Goal: Check status: Check status

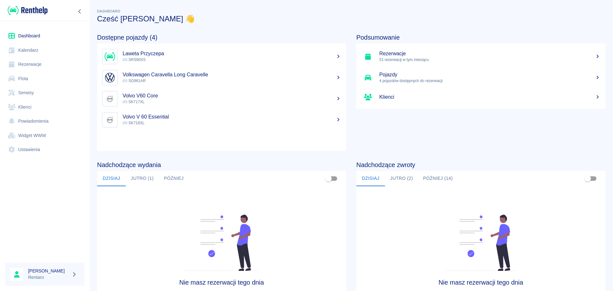
click at [48, 49] on link "Kalendarz" at bounding box center [44, 50] width 79 height 14
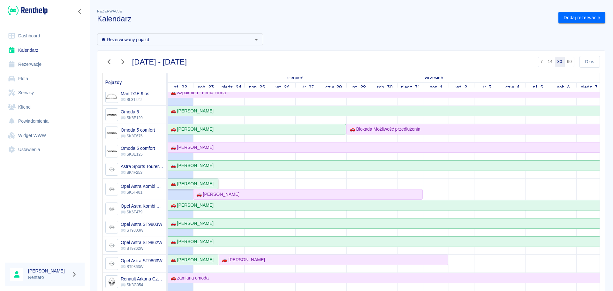
click at [209, 184] on div "🚗 [PERSON_NAME]" at bounding box center [191, 183] width 46 height 7
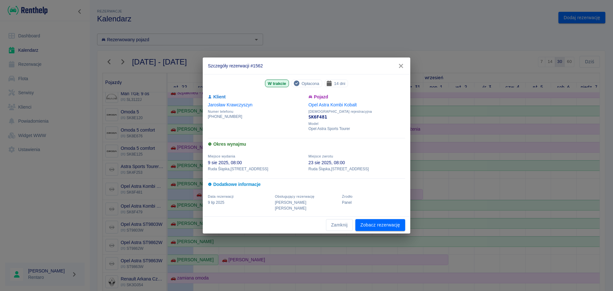
click at [403, 69] on icon "button" at bounding box center [401, 66] width 8 height 7
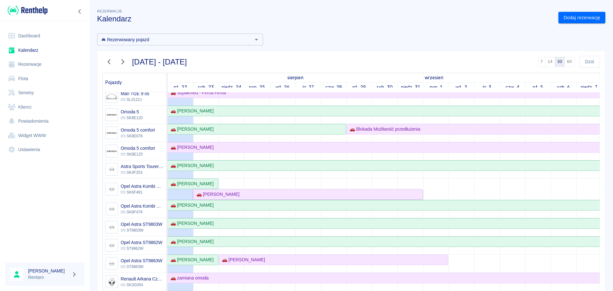
click at [241, 191] on link "🚗 [PERSON_NAME]" at bounding box center [307, 194] width 229 height 11
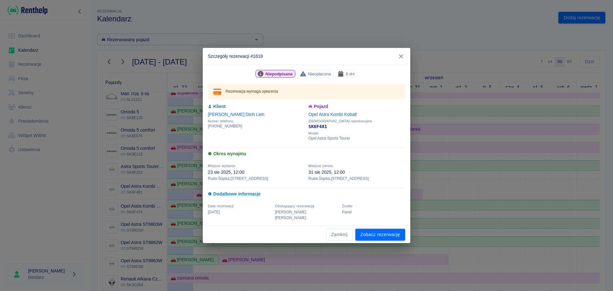
click at [398, 58] on icon "button" at bounding box center [401, 56] width 8 height 7
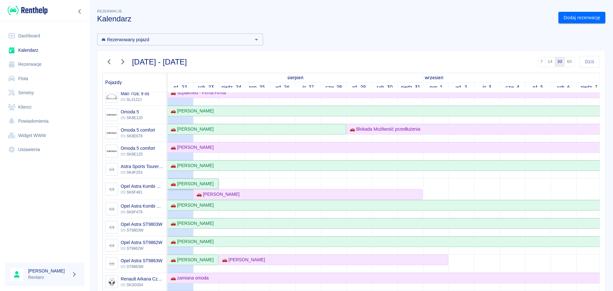
click at [199, 183] on div "🚗 [PERSON_NAME]" at bounding box center [191, 183] width 46 height 7
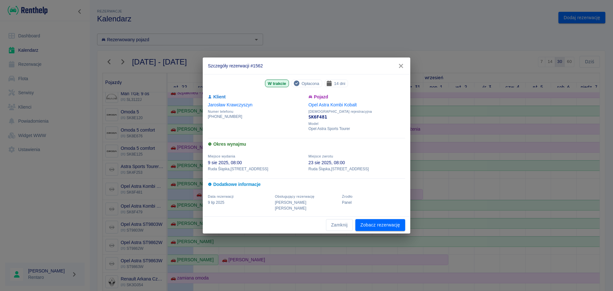
click at [404, 69] on icon "button" at bounding box center [401, 66] width 8 height 7
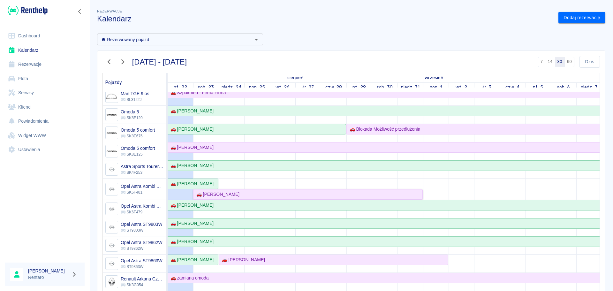
click at [239, 196] on div "🚗 [PERSON_NAME]" at bounding box center [217, 194] width 46 height 7
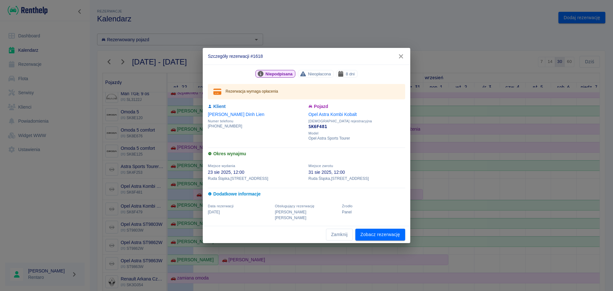
click at [401, 60] on icon "button" at bounding box center [401, 56] width 8 height 7
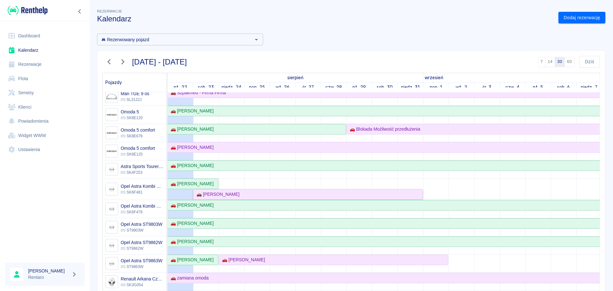
click at [226, 192] on div "🚗 [PERSON_NAME]" at bounding box center [217, 194] width 46 height 7
